Goal: Book appointment/travel/reservation

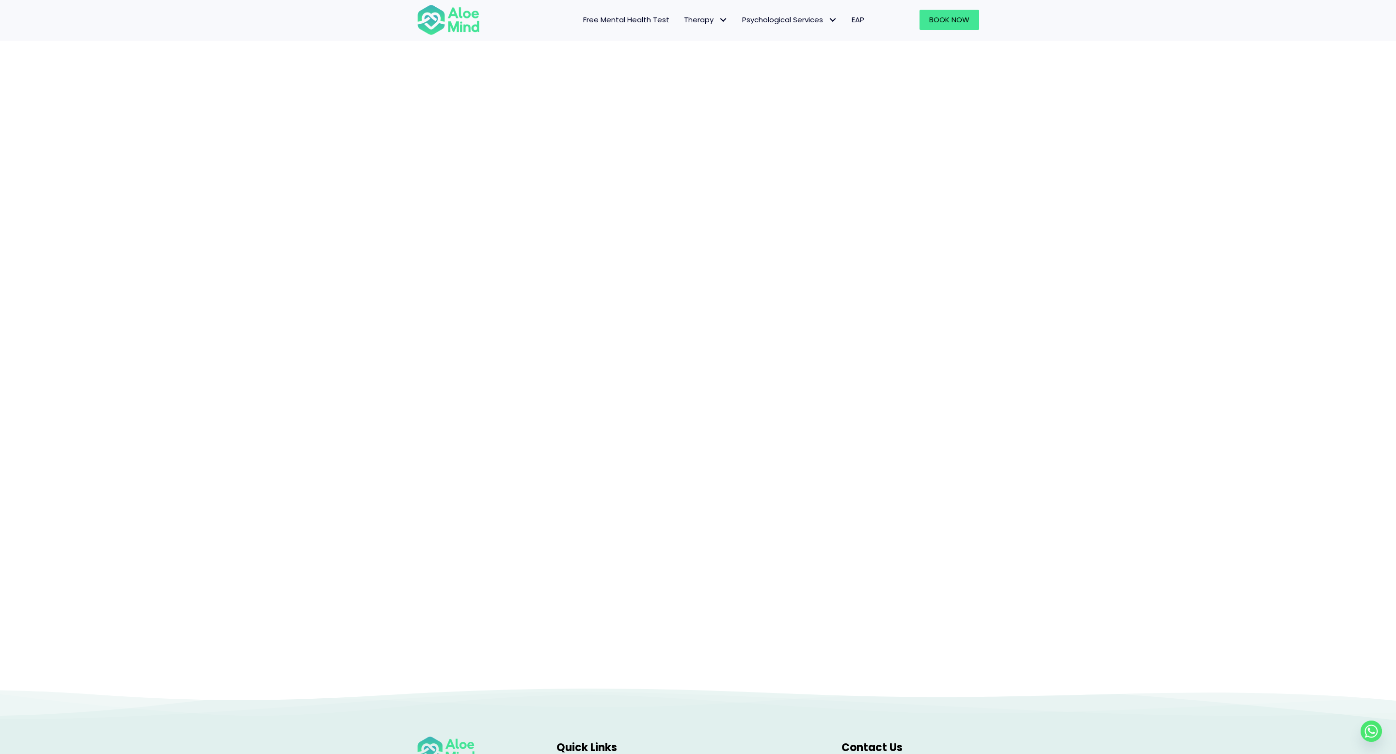
scroll to position [61, 0]
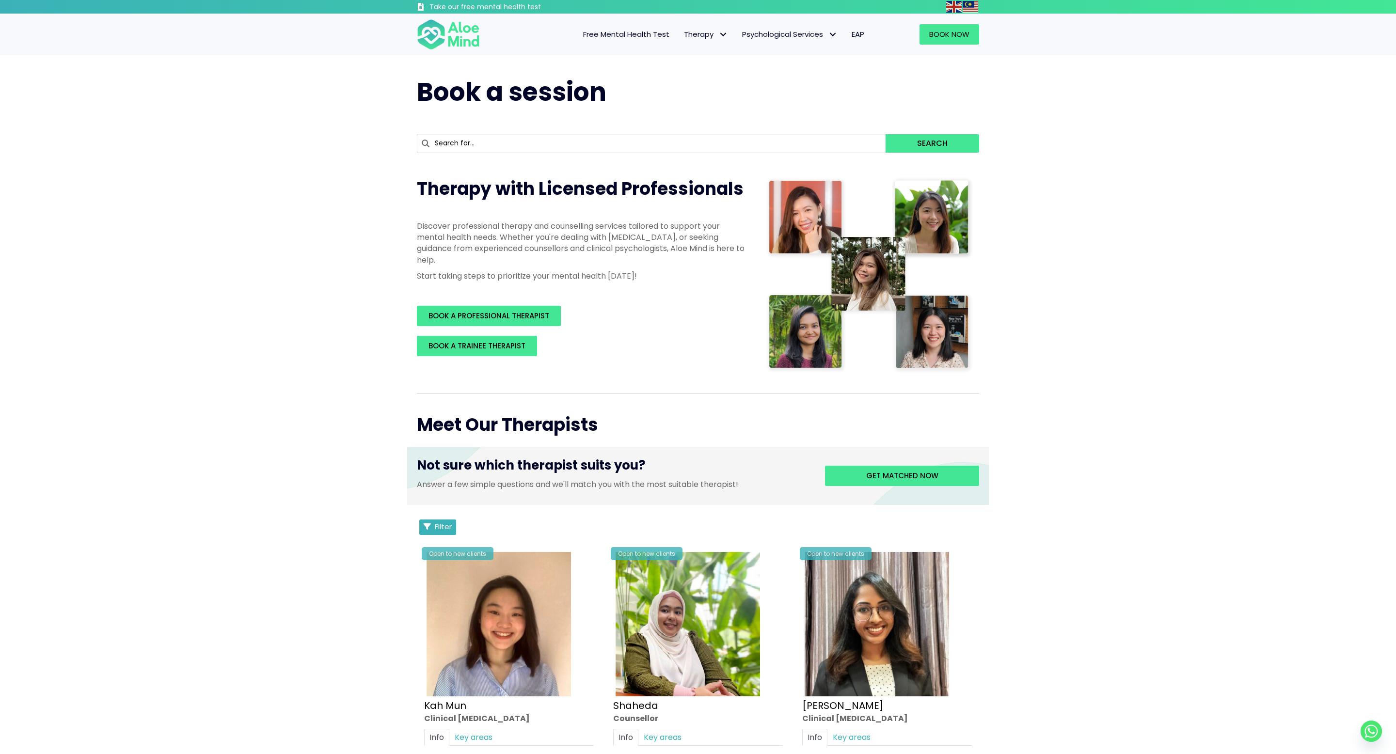
click at [442, 522] on span "Filter" at bounding box center [443, 526] width 17 height 10
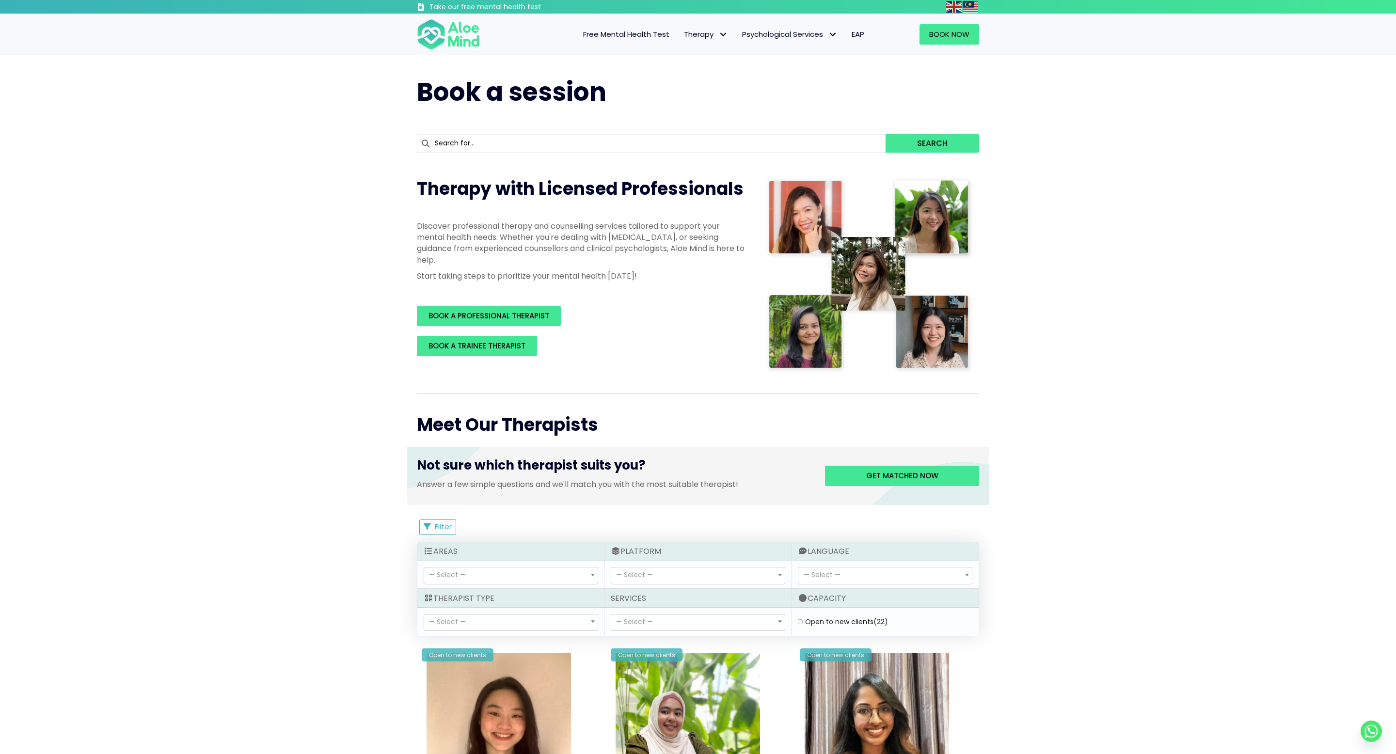
click at [797, 619] on div "Open to new clients (22)" at bounding box center [884, 622] width 179 height 16
click at [805, 622] on label "Open to new clients (22)" at bounding box center [846, 622] width 83 height 10
click at [798, 622] on clients "Open to new clients (22)" at bounding box center [800, 622] width 5 height 6
checkbox clients "true"
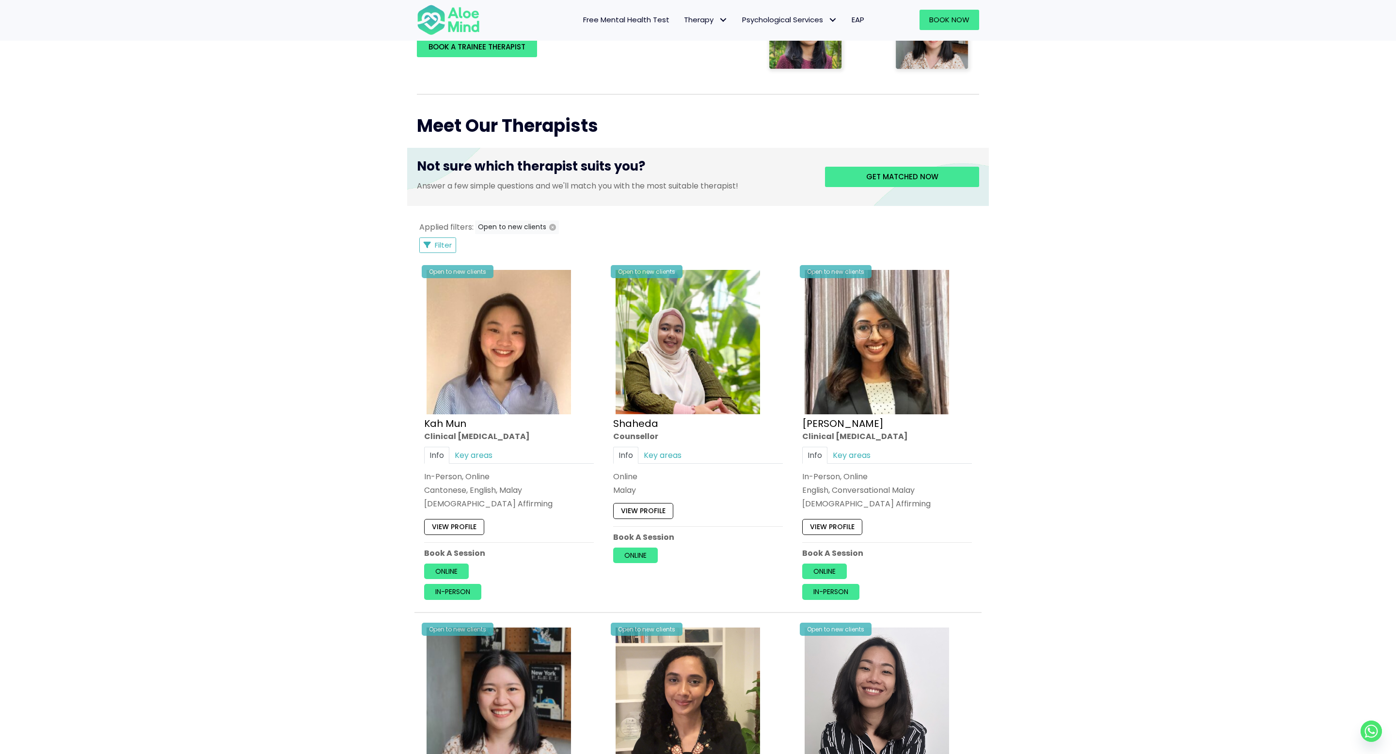
scroll to position [296, 0]
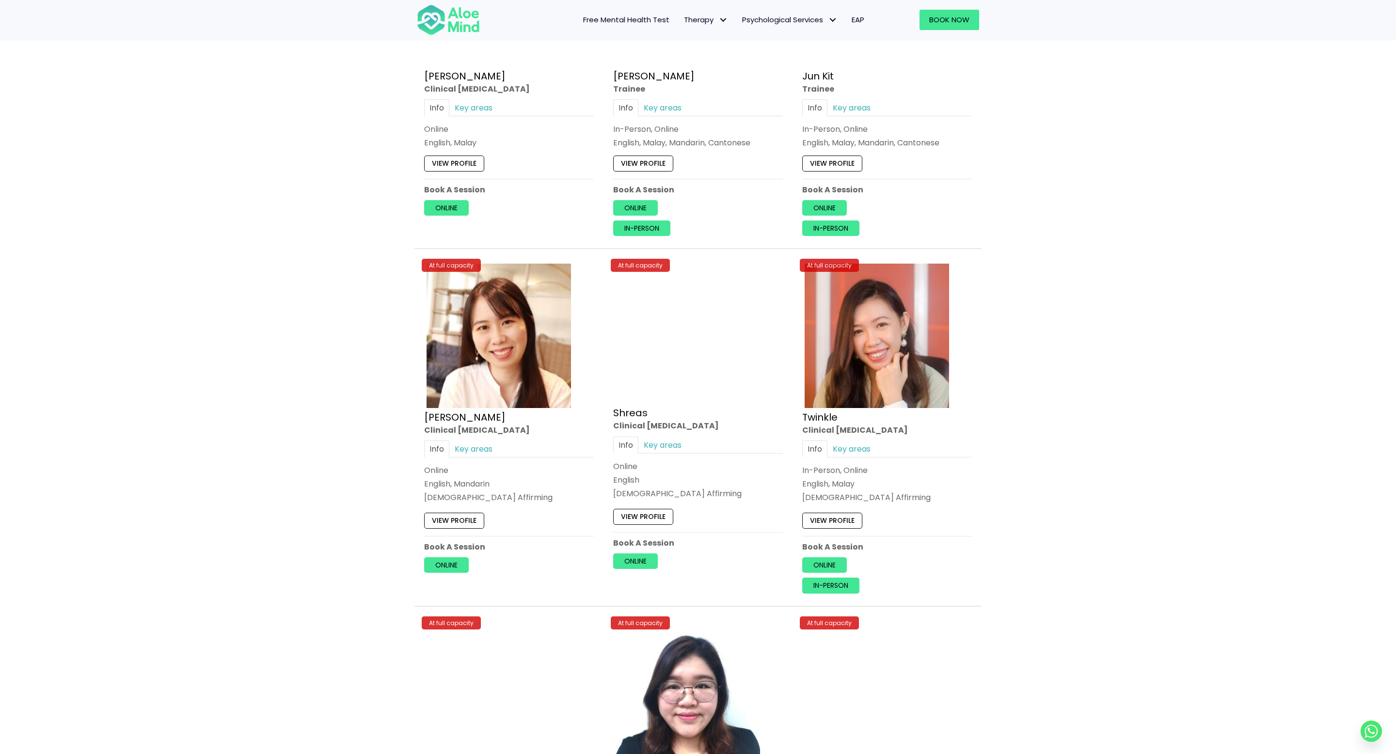
scroll to position [3157, 0]
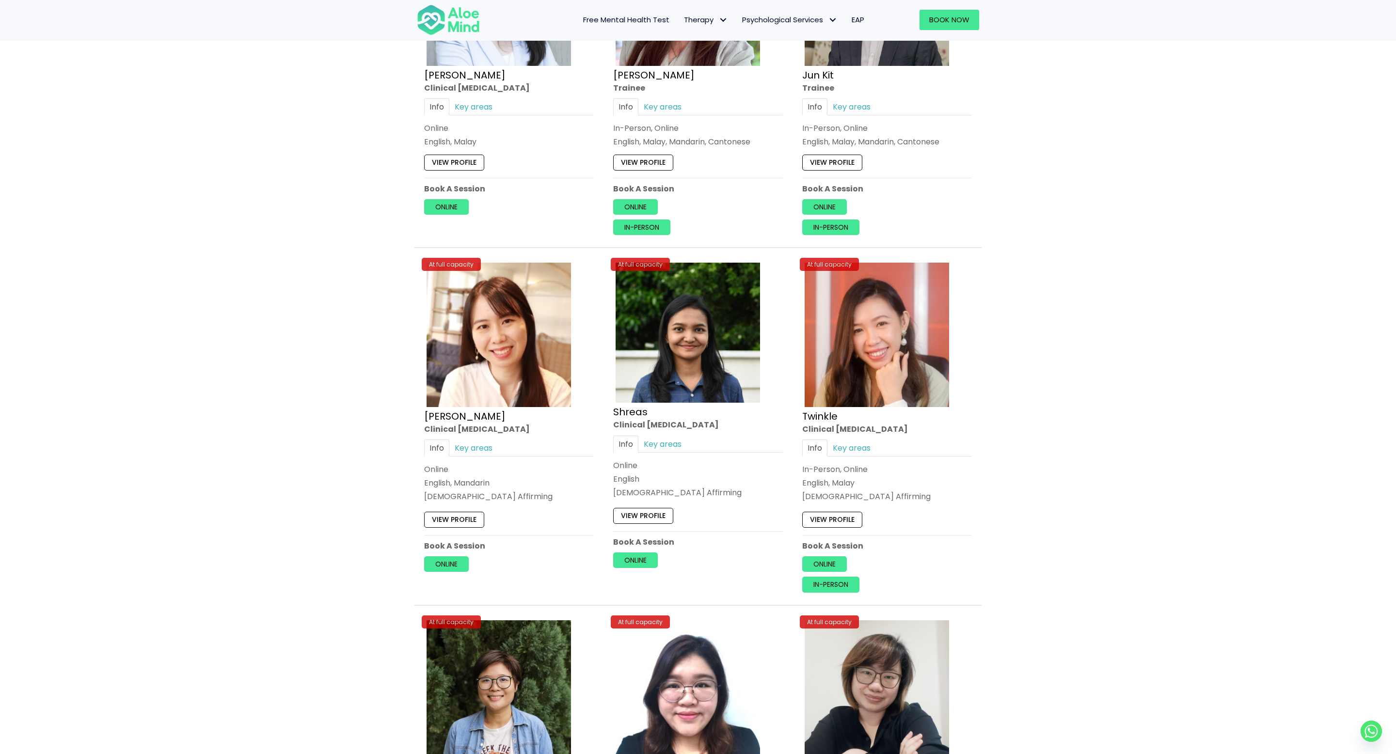
click at [455, 573] on div "At full capacity [PERSON_NAME] Clinical [MEDICAL_DATA] Info Key areas Online En…" at bounding box center [509, 416] width 184 height 326
click at [455, 560] on link "Online" at bounding box center [446, 564] width 45 height 16
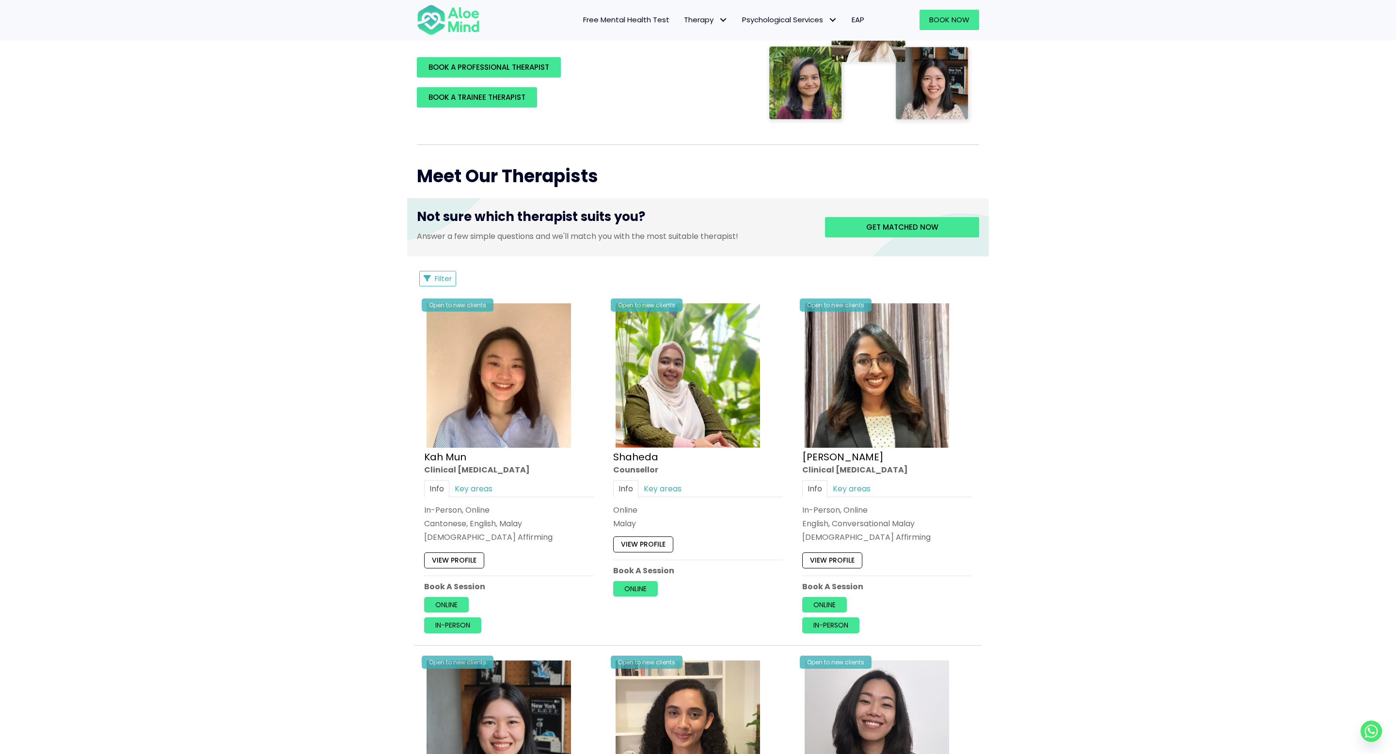
scroll to position [65, 0]
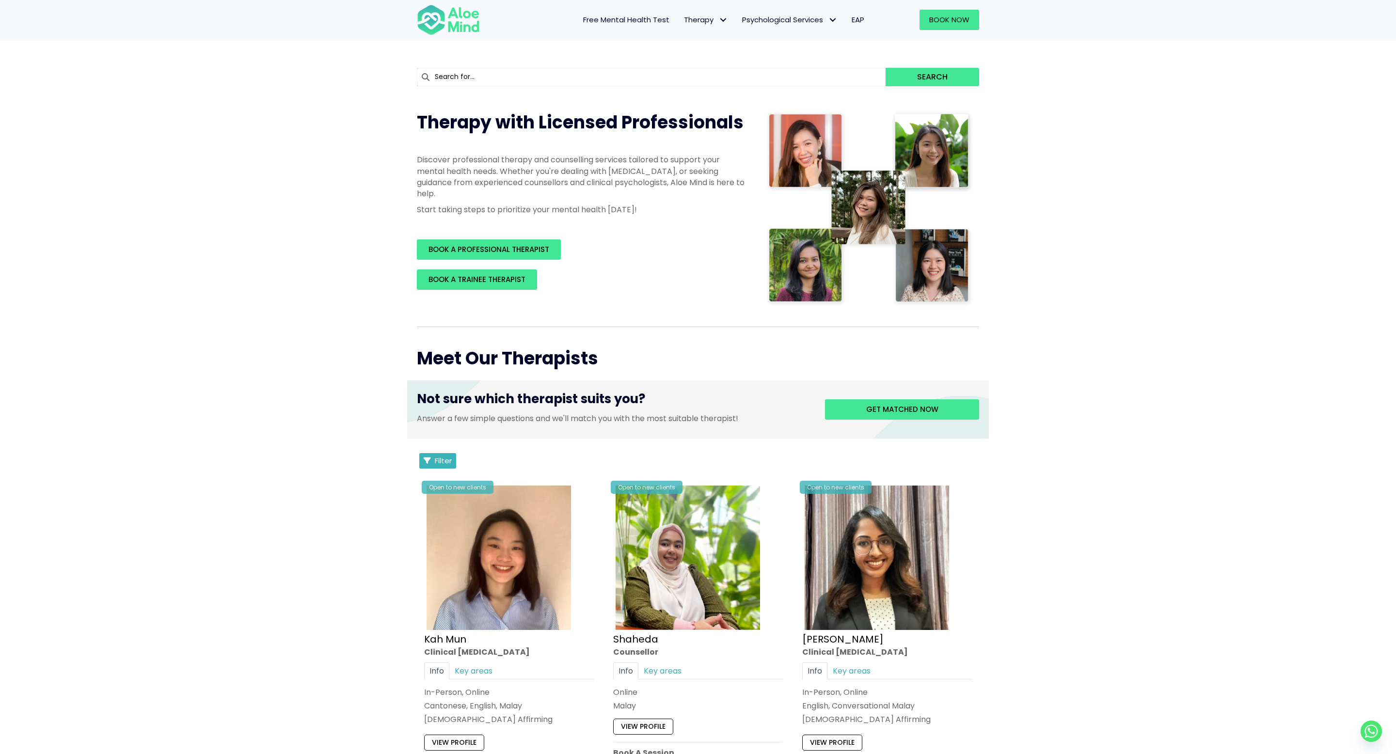
click at [449, 462] on span "Filter" at bounding box center [443, 461] width 17 height 10
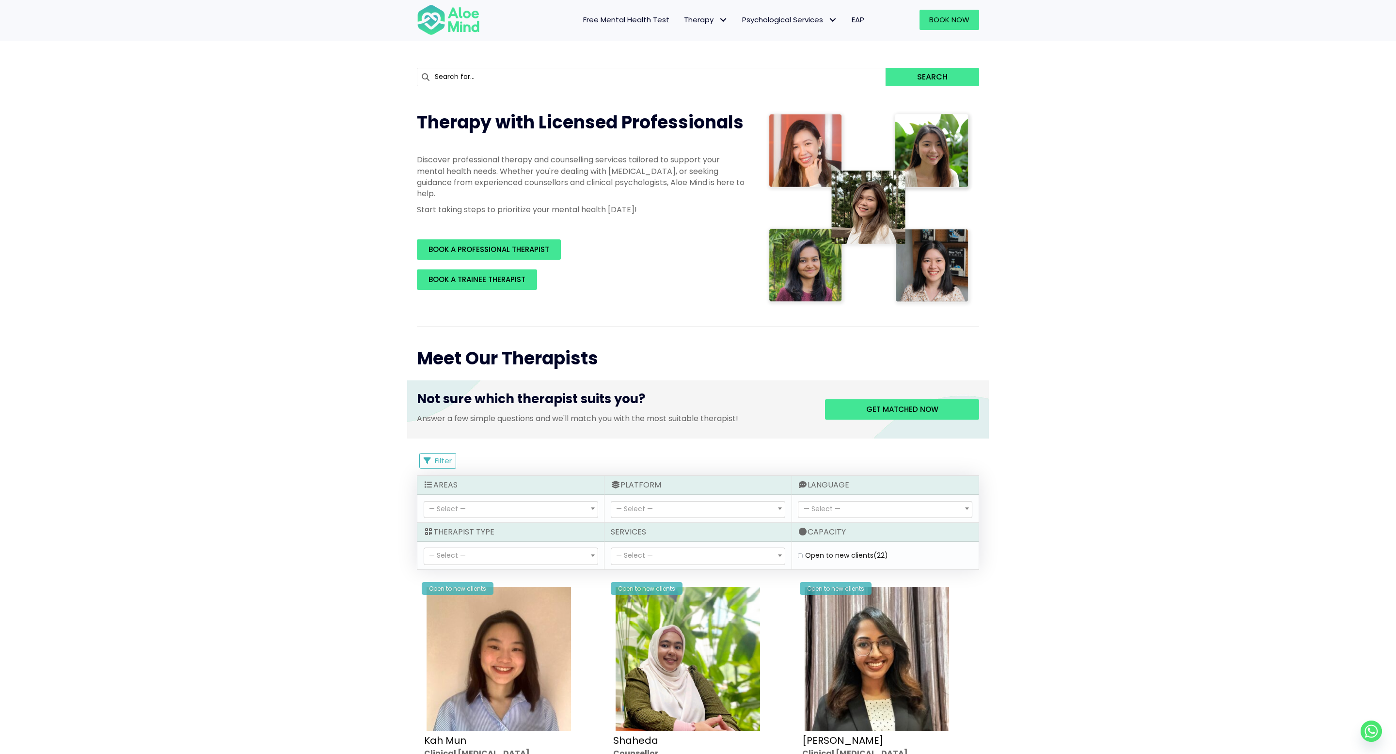
click at [803, 557] on div "Open to new clients (22)" at bounding box center [885, 556] width 174 height 10
click at [800, 556] on clients "Open to new clients (22)" at bounding box center [800, 556] width 5 height 6
checkbox clients "true"
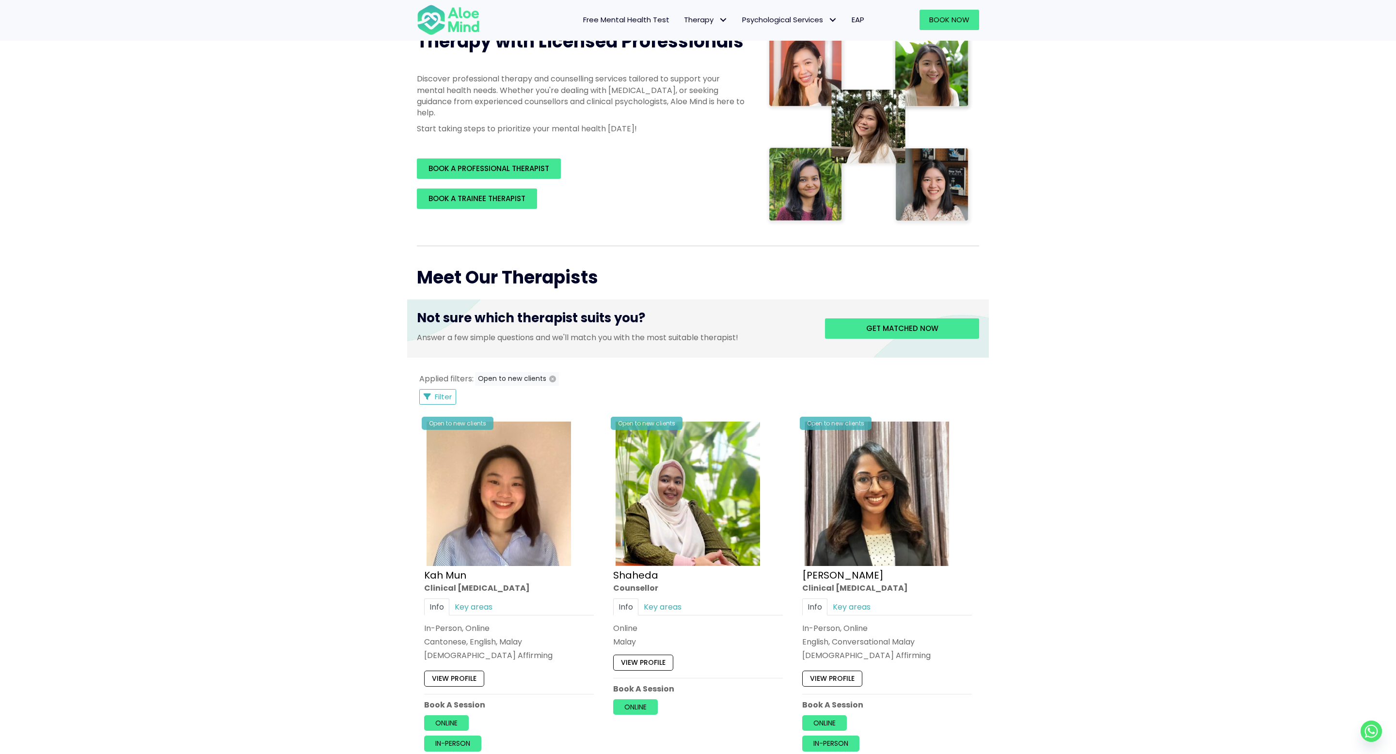
scroll to position [137, 0]
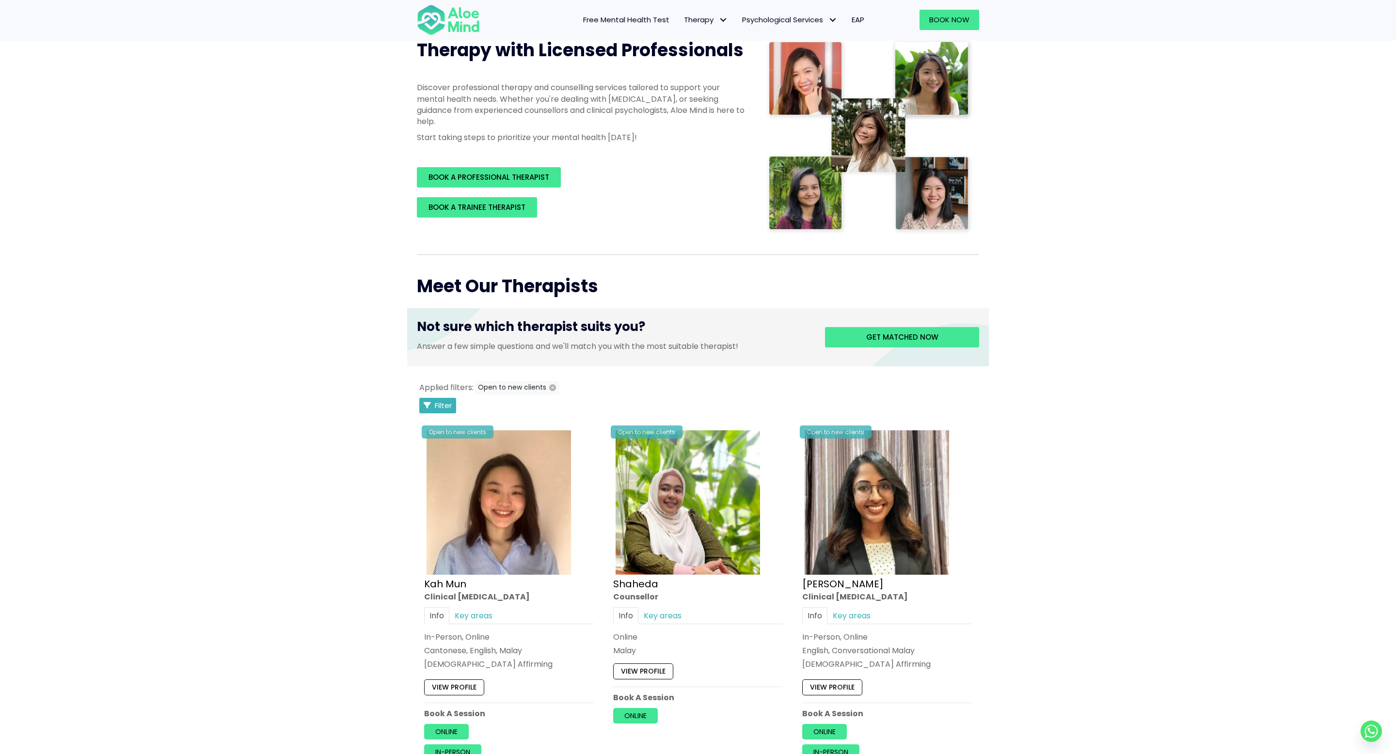
click at [437, 406] on span "Filter" at bounding box center [443, 405] width 17 height 10
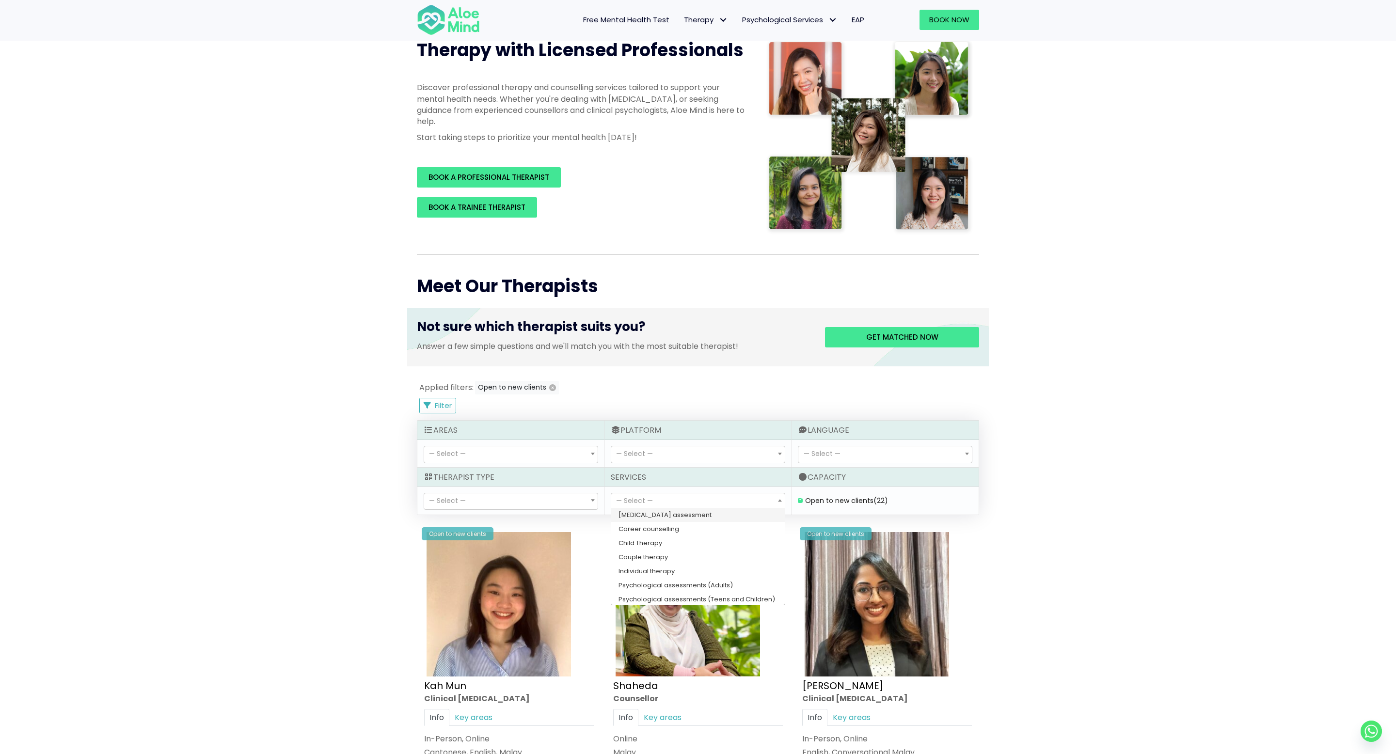
click at [649, 502] on span "— Select —" at bounding box center [634, 501] width 37 height 10
select select "150"
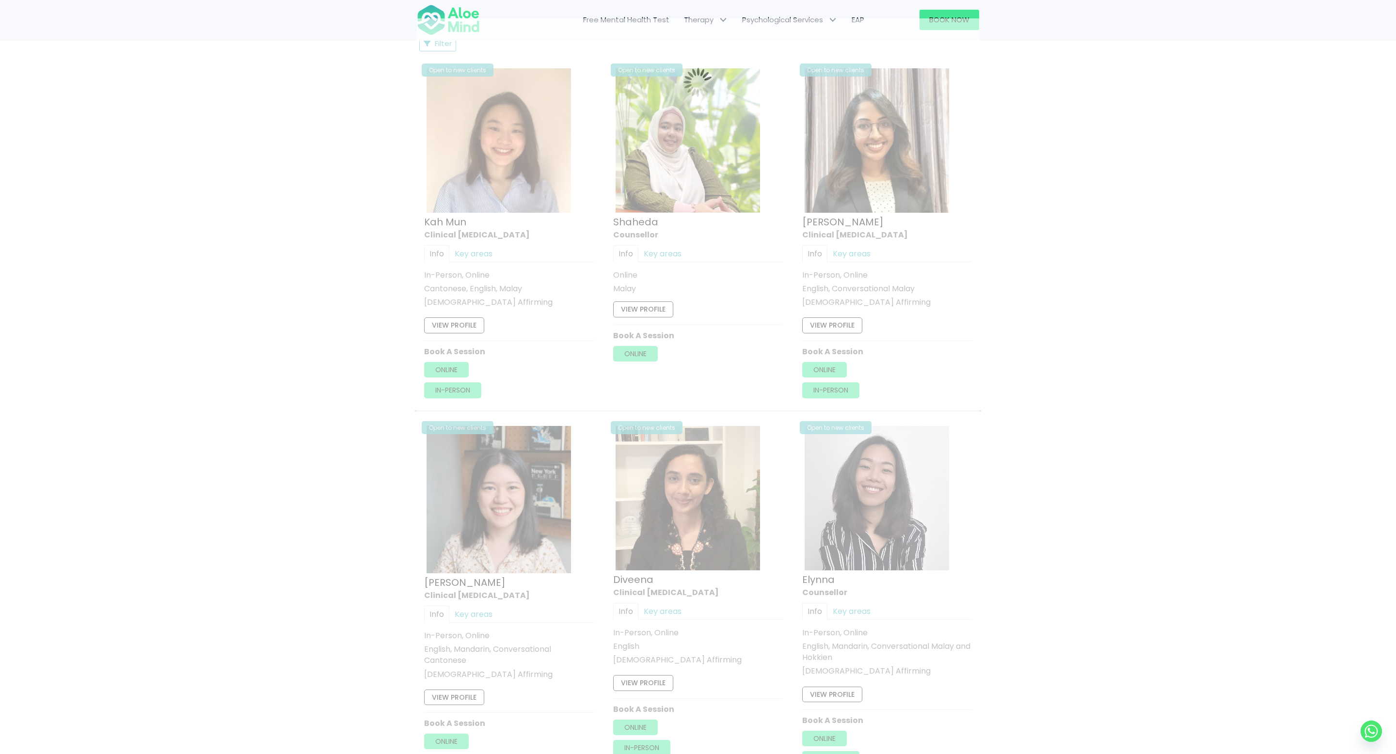
scroll to position [518, 0]
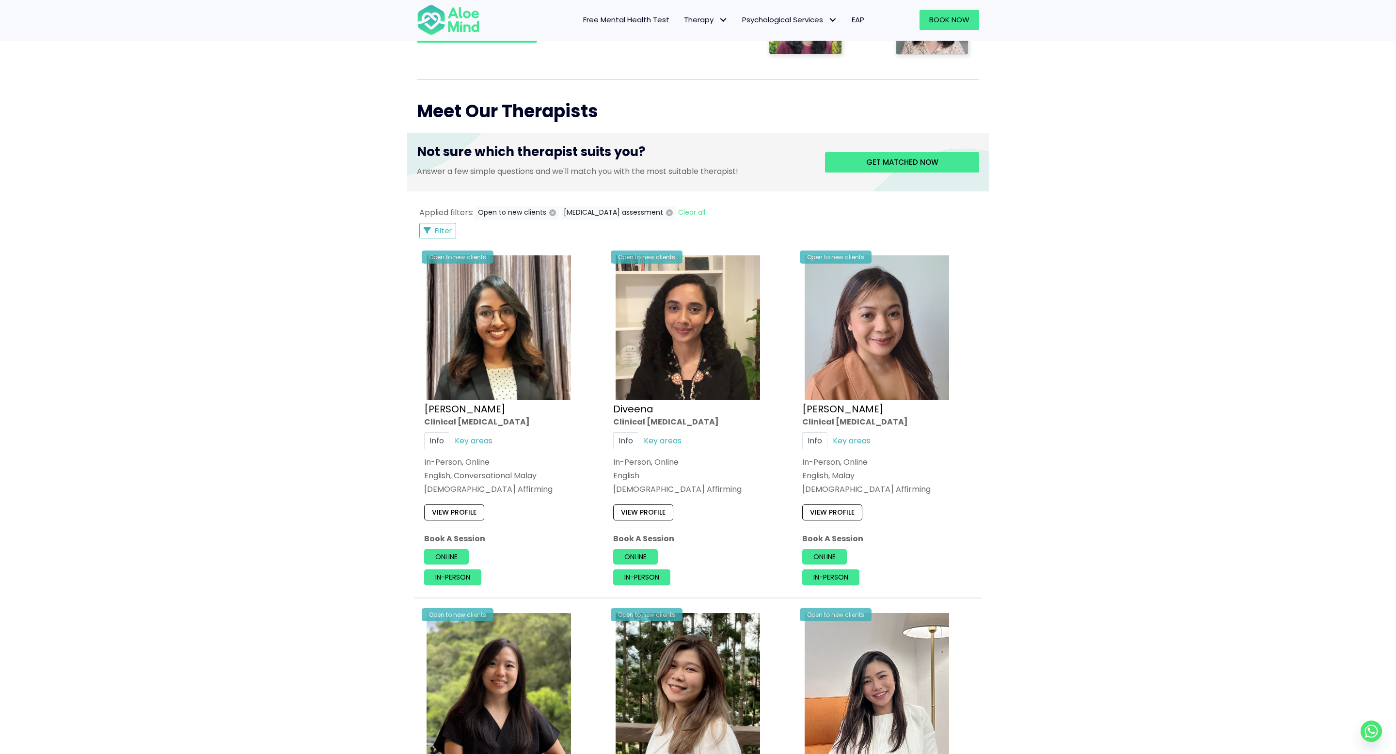
scroll to position [314, 0]
